Goal: Transaction & Acquisition: Purchase product/service

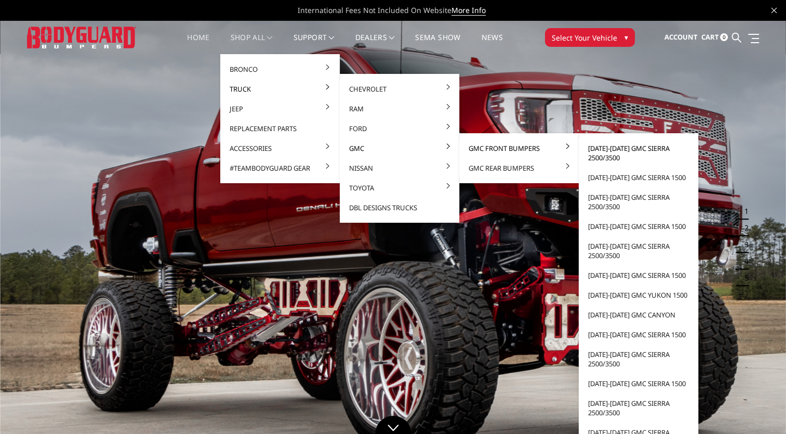
click at [615, 153] on link "[DATE]-[DATE] GMC Sierra 2500/3500" at bounding box center [638, 152] width 111 height 29
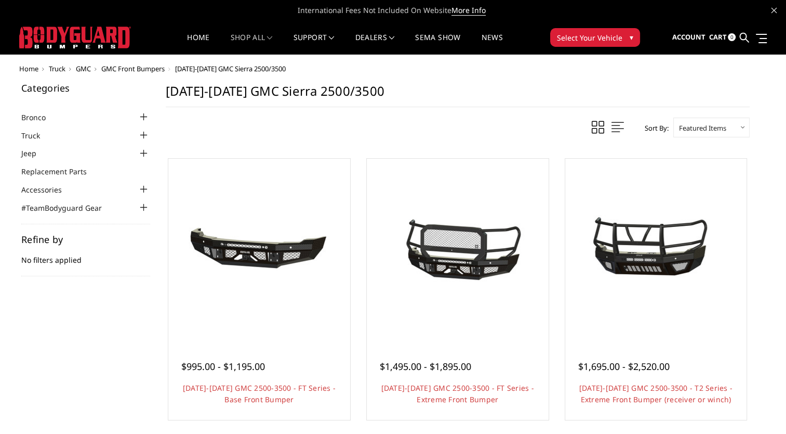
click at [686, 130] on select "Featured Items Newest Items Best Selling A to Z Z to A By Review Price: Ascendi…" at bounding box center [712, 127] width 76 height 20
select select "pricedesc"
click at [674, 117] on select "Featured Items Newest Items Best Selling A to Z Z to A By Review Price: Ascendi…" at bounding box center [712, 127] width 76 height 20
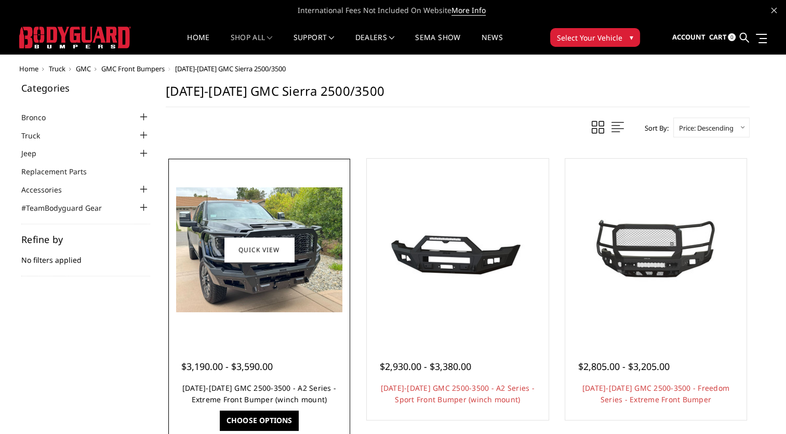
click at [238, 390] on link "2024-2025 GMC 2500-3500 - A2 Series - Extreme Front Bumper (winch mount)" at bounding box center [259, 393] width 154 height 21
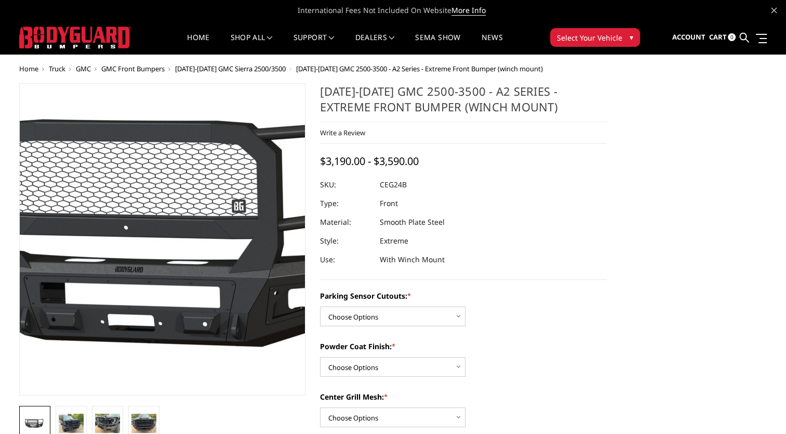
click at [142, 206] on img at bounding box center [189, 239] width 665 height 311
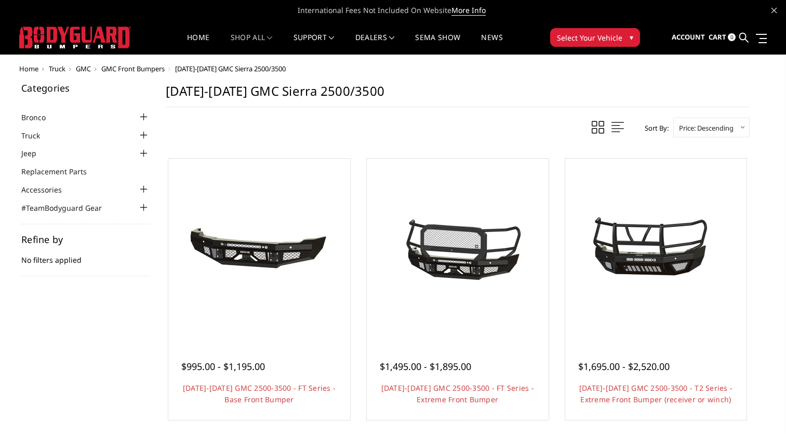
select select "pricedesc"
click at [726, 130] on select "Featured Items Newest Items Best Selling A to Z Z to A By Review Price: Ascendi…" at bounding box center [712, 127] width 76 height 20
click at [674, 117] on select "Featured Items Newest Items Best Selling A to Z Z to A By Review Price: Ascendi…" at bounding box center [712, 127] width 76 height 20
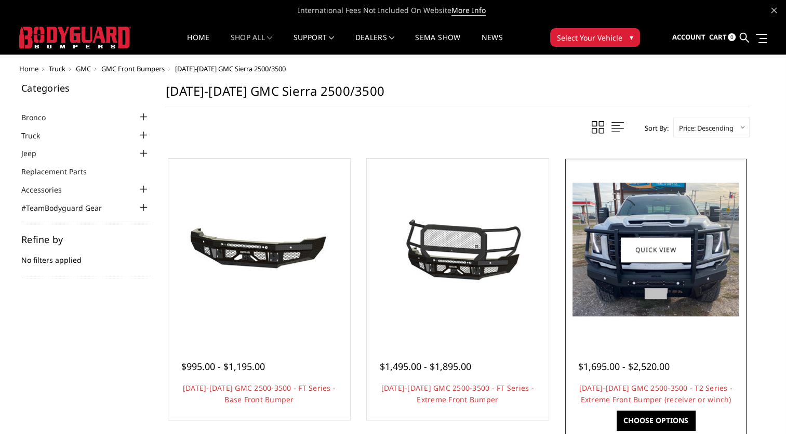
scroll to position [52, 0]
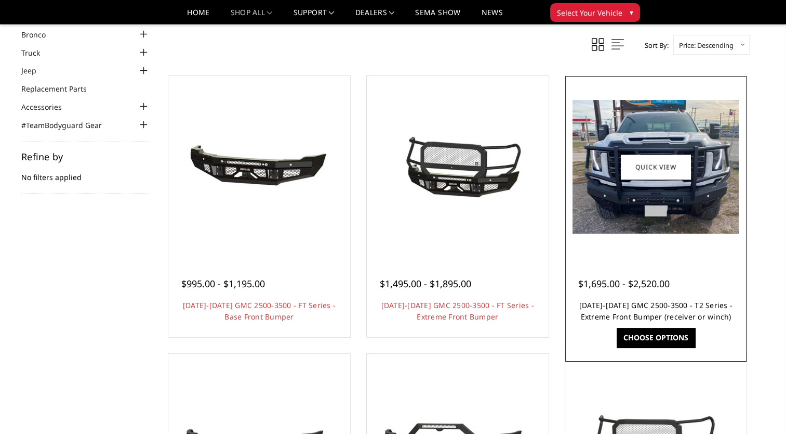
click at [655, 308] on link "2024-2026 GMC 2500-3500 - T2 Series - Extreme Front Bumper (receiver or winch)" at bounding box center [656, 310] width 153 height 21
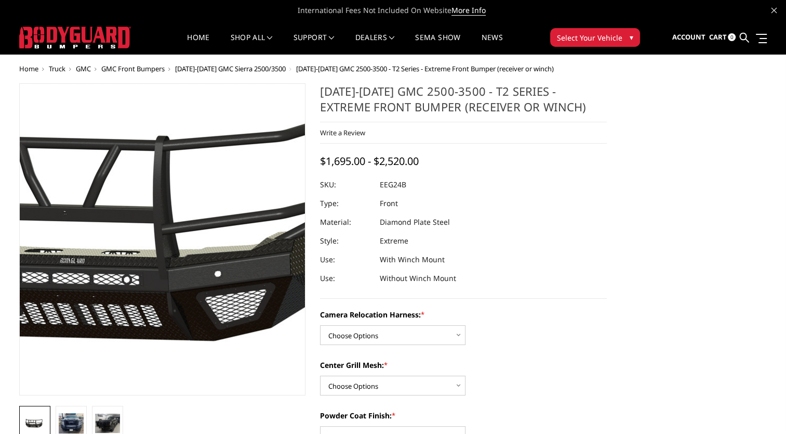
click at [181, 235] on img at bounding box center [138, 239] width 665 height 311
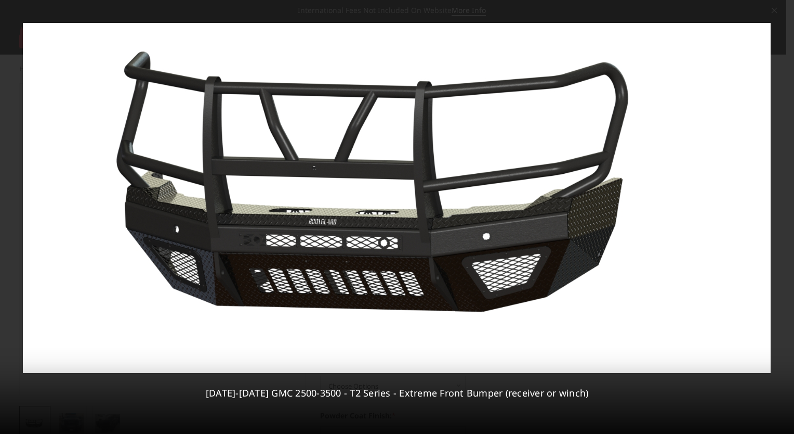
click at [415, 230] on img at bounding box center [397, 198] width 748 height 350
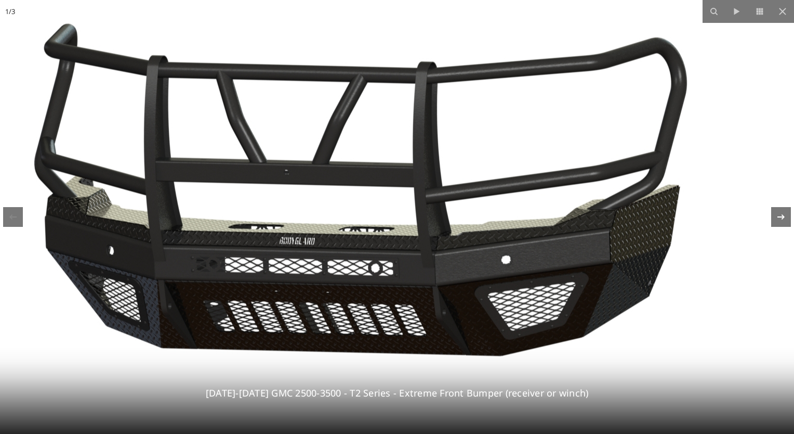
click at [782, 221] on icon at bounding box center [781, 217] width 12 height 12
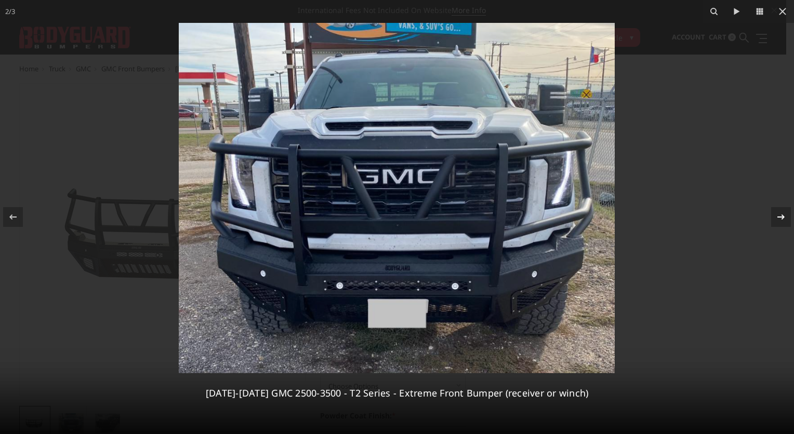
click at [781, 220] on icon at bounding box center [781, 217] width 12 height 12
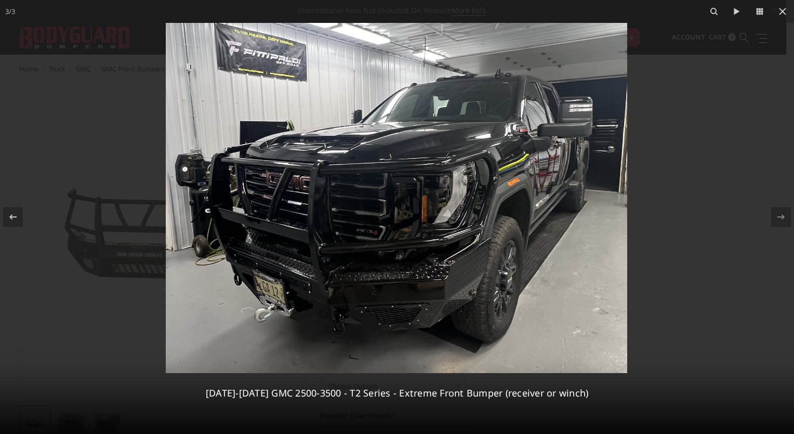
click at [427, 266] on img at bounding box center [397, 198] width 462 height 350
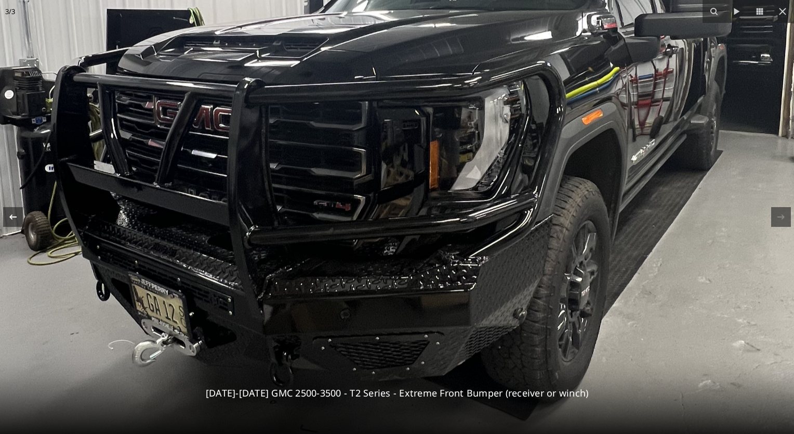
click at [18, 218] on icon at bounding box center [13, 217] width 12 height 12
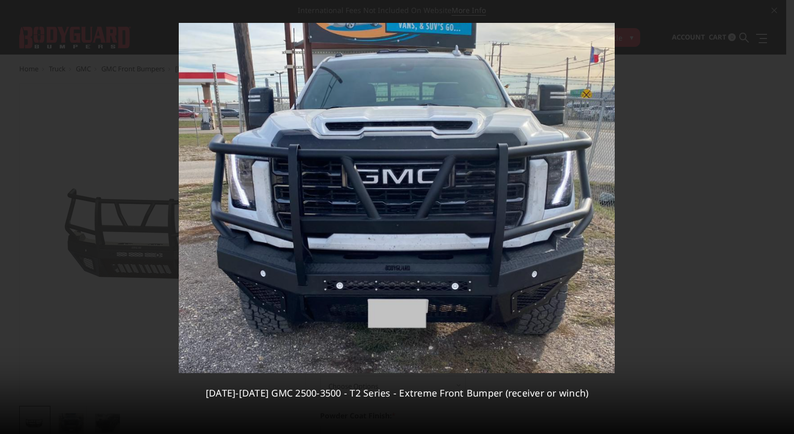
click at [409, 252] on img at bounding box center [397, 198] width 436 height 350
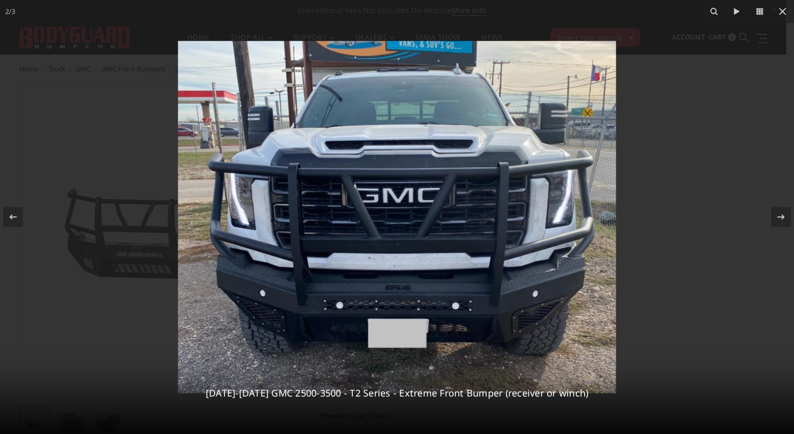
click at [409, 252] on img at bounding box center [397, 217] width 438 height 352
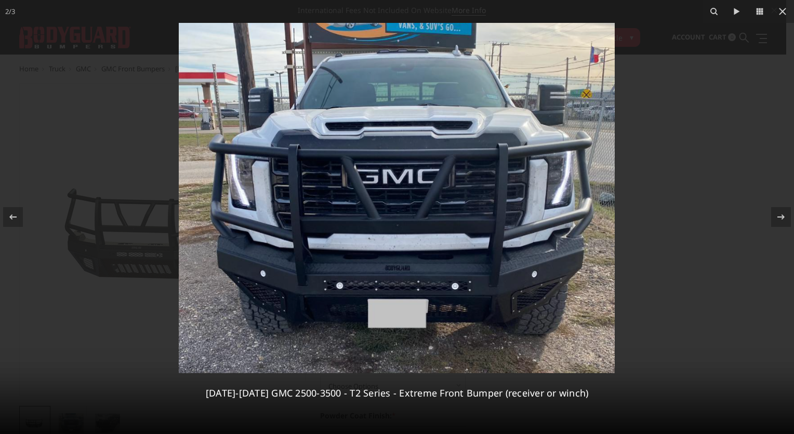
click at [409, 252] on img at bounding box center [397, 198] width 436 height 350
